Goal: Task Accomplishment & Management: Use online tool/utility

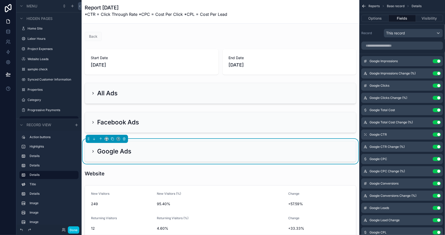
click at [109, 152] on h2 "Google Ads" at bounding box center [114, 151] width 34 height 8
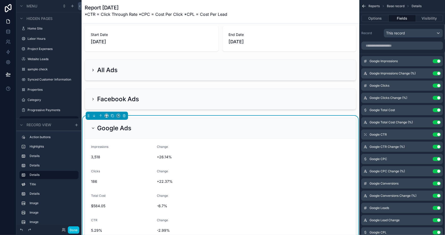
scroll to position [23, 0]
click at [95, 130] on div "Google Ads" at bounding box center [111, 128] width 40 height 8
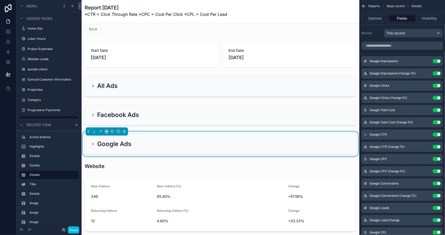
scroll to position [0, 0]
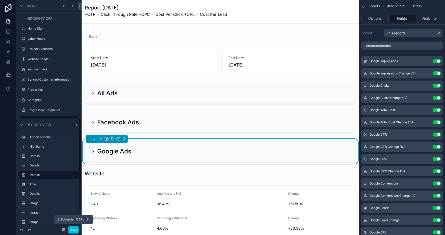
click at [71, 230] on button "Done" at bounding box center [73, 229] width 11 height 7
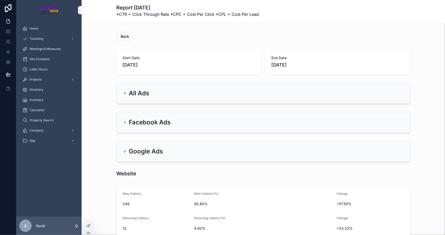
click at [52, 127] on div "Company" at bounding box center [48, 130] width 53 height 8
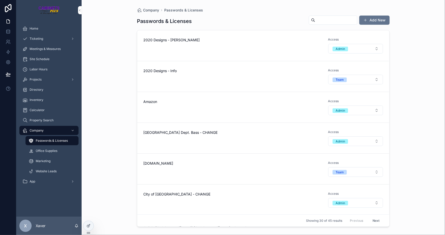
click at [47, 167] on div "Website Leads" at bounding box center [52, 171] width 47 height 8
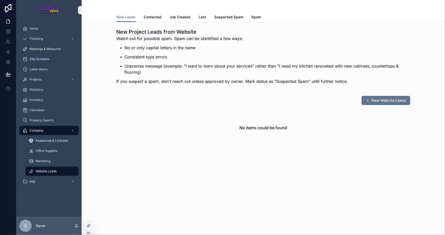
click at [42, 161] on span "Marketing" at bounding box center [43, 161] width 15 height 4
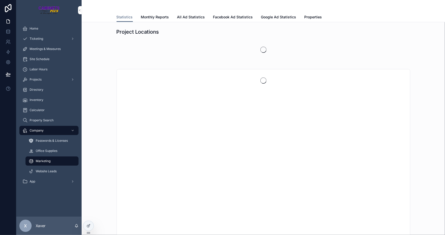
click at [154, 17] on span "Monthly Reports" at bounding box center [155, 17] width 28 height 5
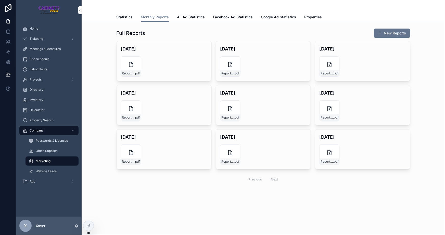
click at [386, 32] on button "New Reports" at bounding box center [392, 33] width 36 height 9
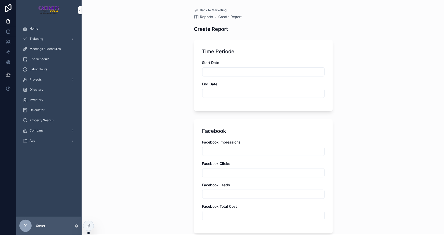
click at [194, 12] on icon "scrollable content" at bounding box center [196, 10] width 4 height 4
